Goal: Task Accomplishment & Management: Manage account settings

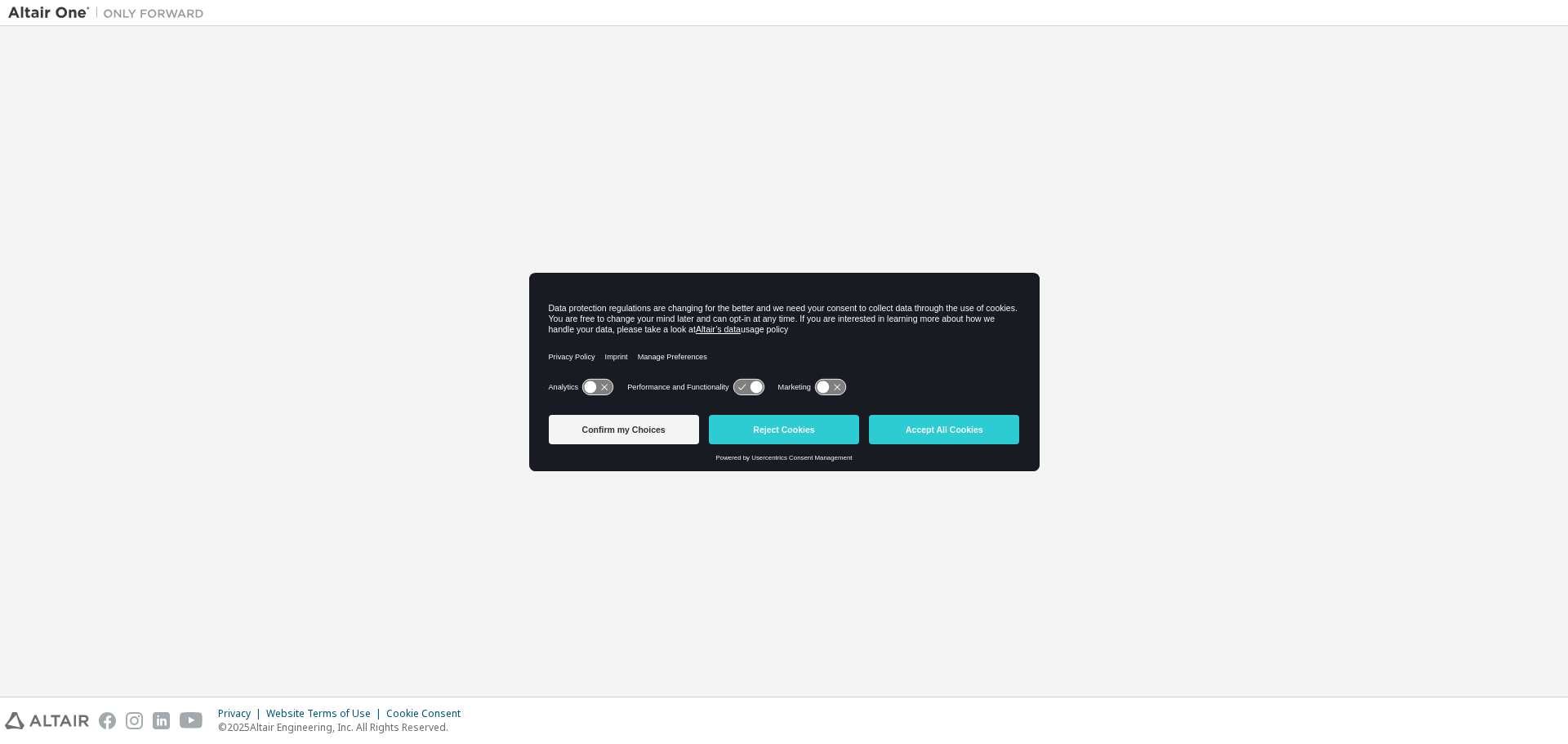
click at [997, 428] on button "Accept All Cookies" at bounding box center [944, 429] width 150 height 30
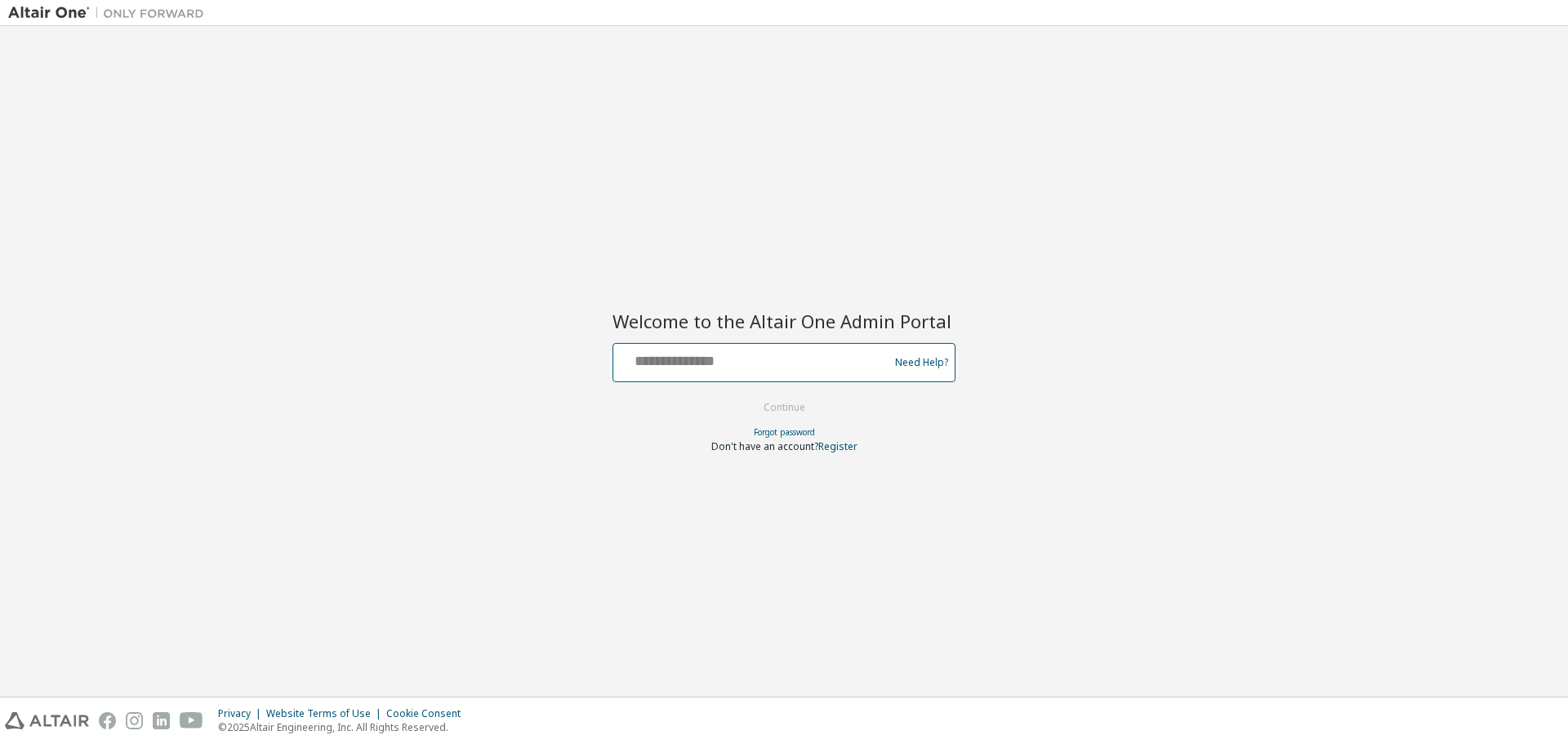
click at [728, 358] on input "text" at bounding box center [754, 359] width 267 height 24
type input "**********"
click at [746, 395] on button "Continue" at bounding box center [784, 407] width 76 height 25
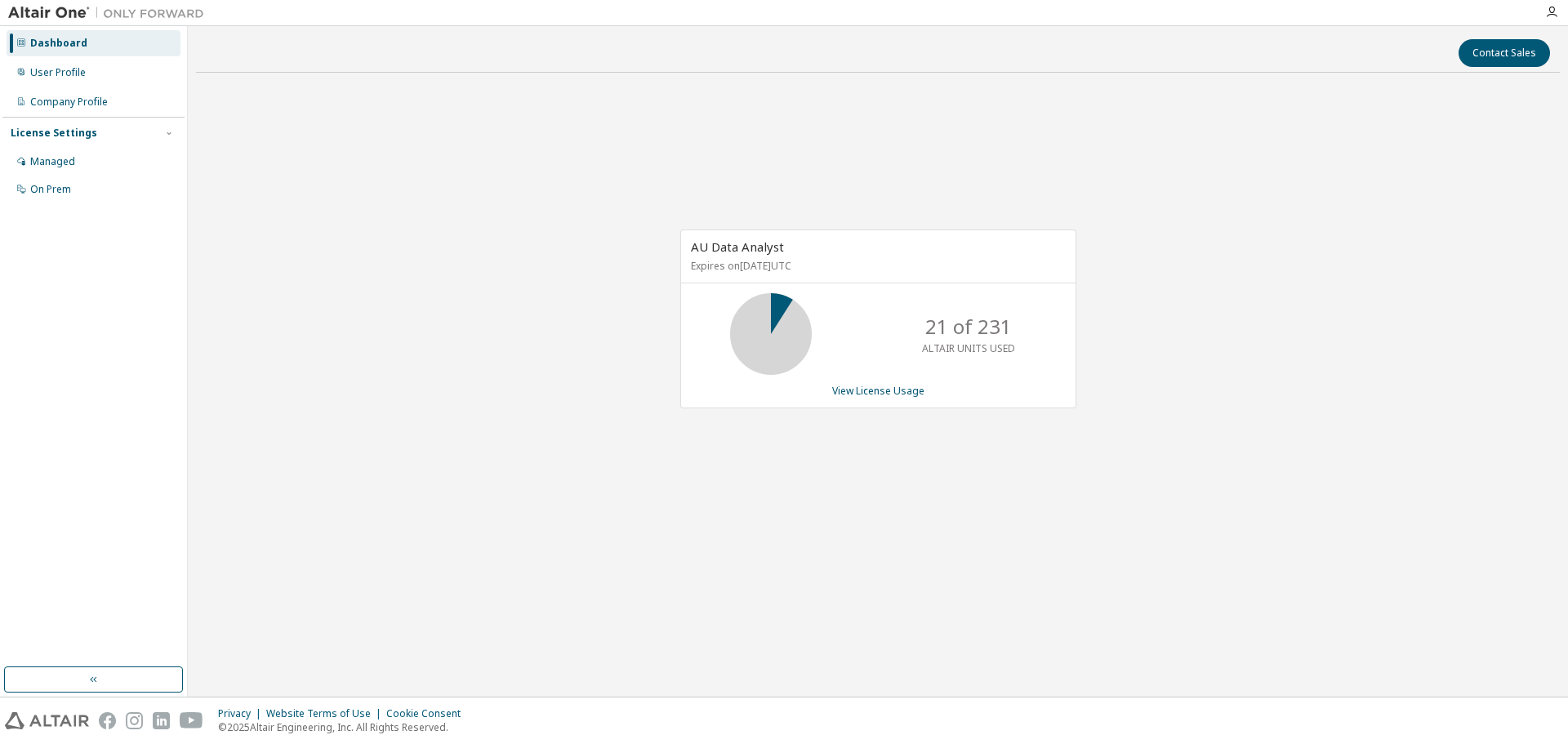
click at [1524, 138] on div "AU Data Analyst Expires on [DATE] UTC 21 of 231 ALTAIR UNITS USED View License …" at bounding box center [877, 328] width 1364 height 484
click at [45, 70] on div "User Profile" at bounding box center [57, 72] width 55 height 13
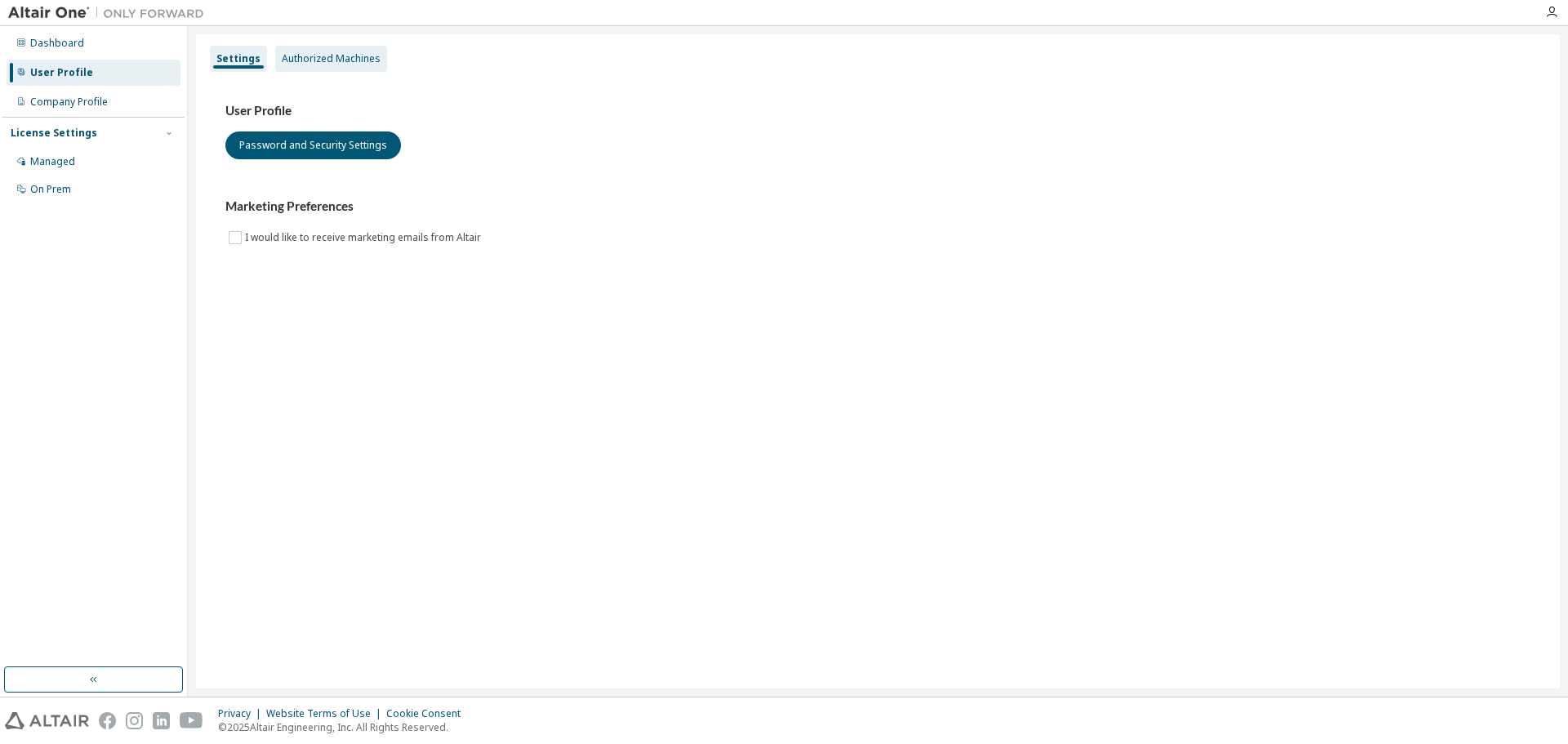
click at [359, 58] on div "Authorized Machines" at bounding box center [331, 58] width 99 height 13
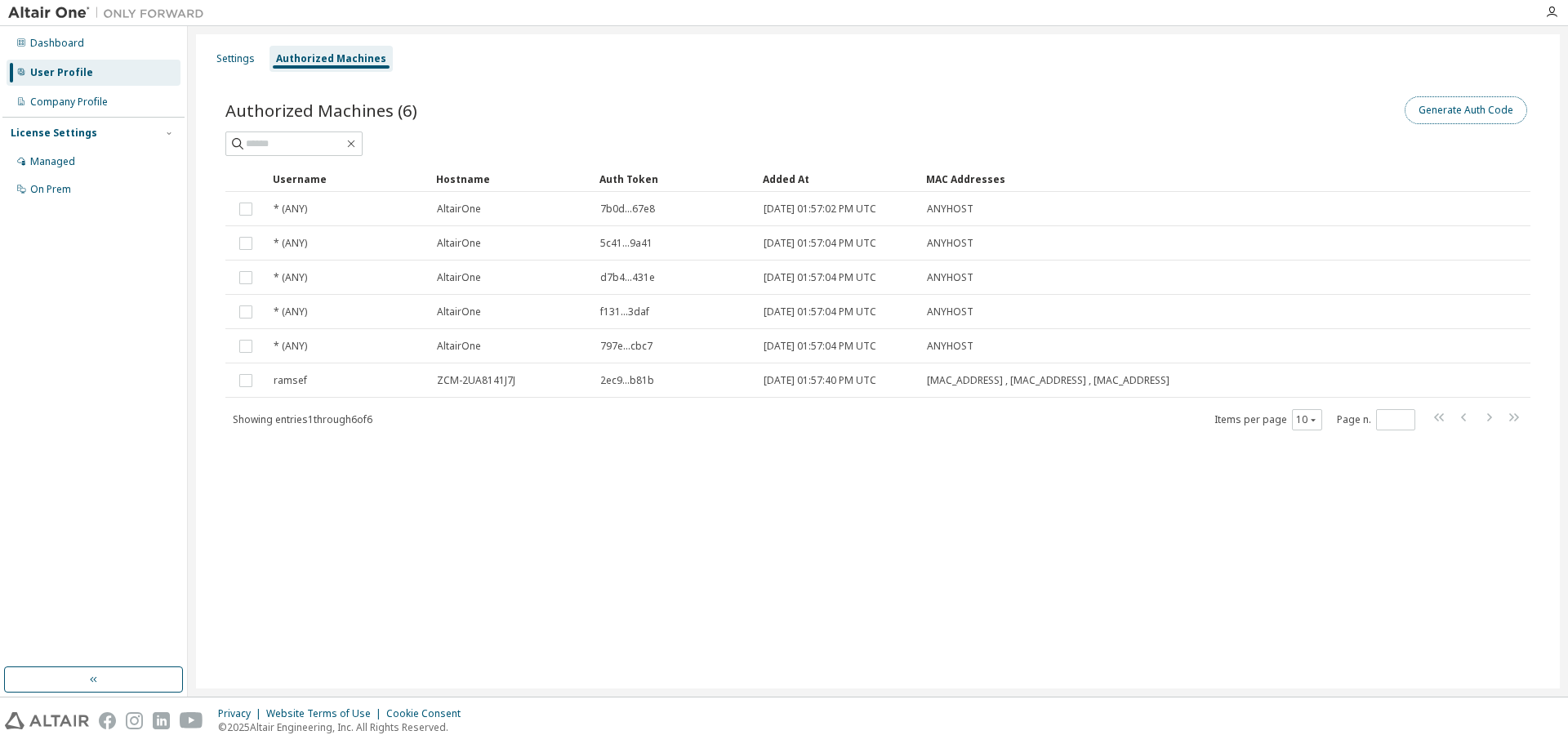
click at [1451, 118] on button "Generate Auth Code" at bounding box center [1466, 110] width 123 height 28
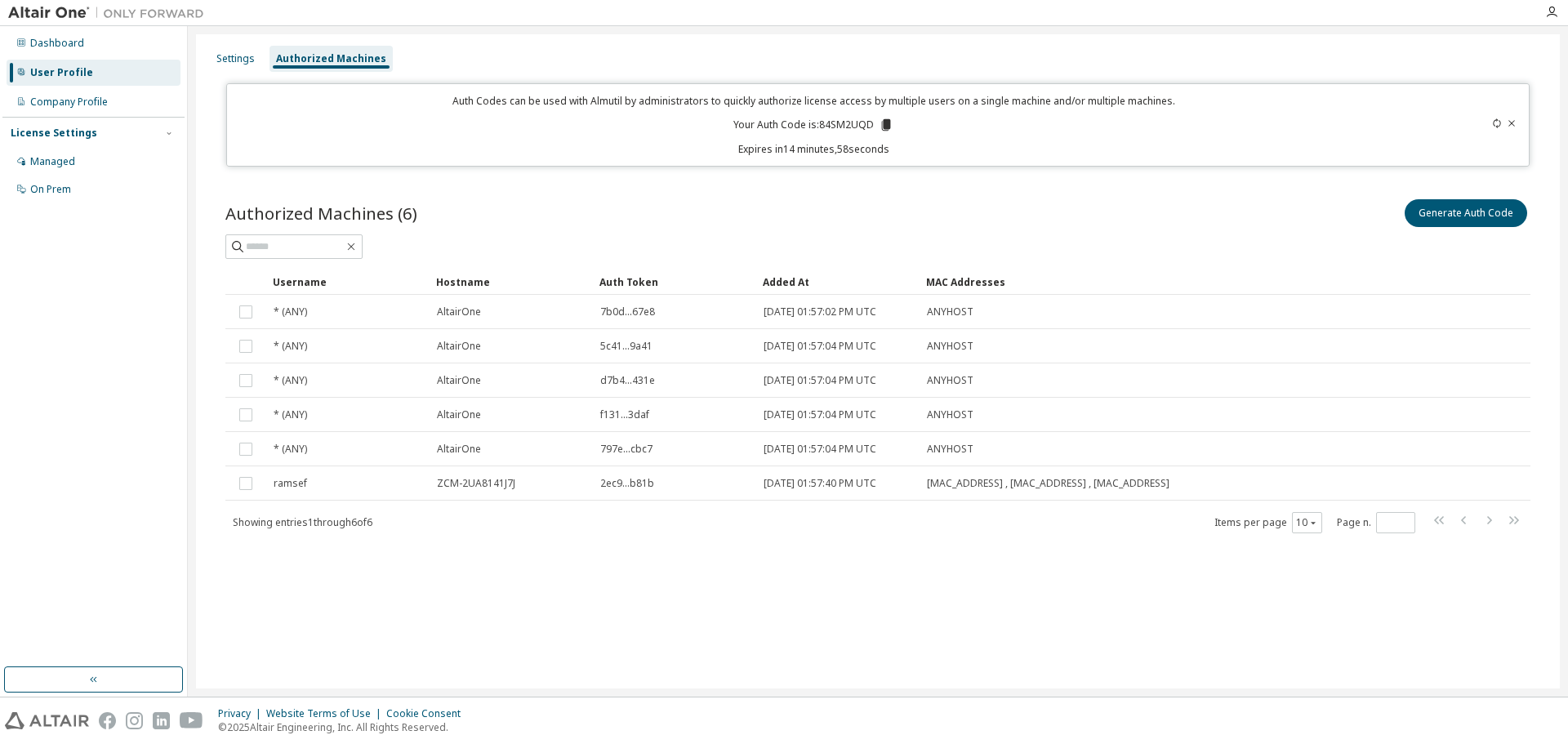
click at [883, 129] on icon at bounding box center [886, 124] width 14 height 14
